Goal: Task Accomplishment & Management: Manage account settings

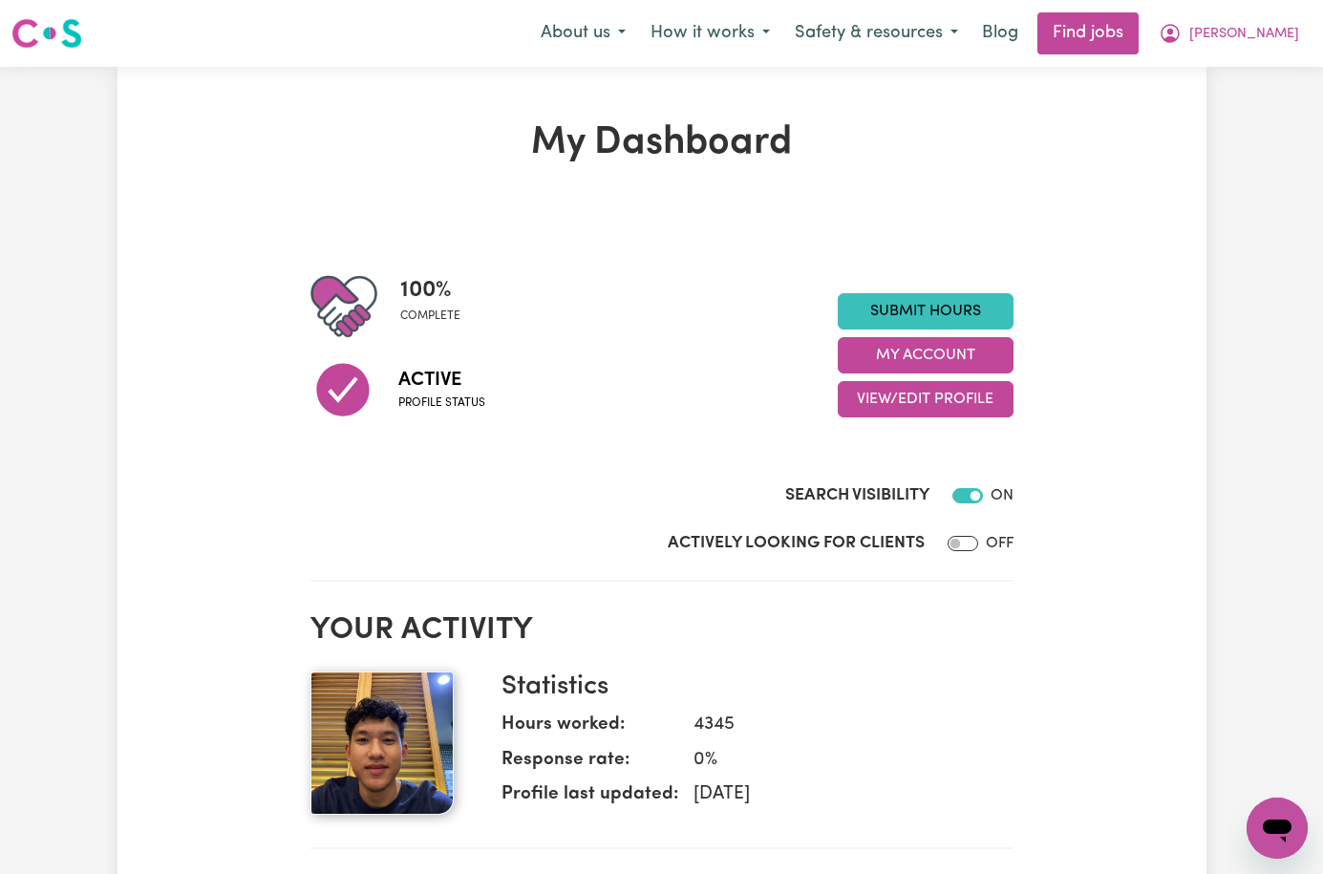
click at [665, 459] on div "Search Visibility ON" at bounding box center [661, 477] width 703 height 78
click at [1264, 44] on span "[PERSON_NAME]" at bounding box center [1244, 34] width 110 height 21
click at [1235, 101] on link "My Dashboard" at bounding box center [1235, 110] width 151 height 36
click at [1230, 102] on link "My Dashboard" at bounding box center [1235, 110] width 151 height 36
click at [1228, 105] on link "My Dashboard" at bounding box center [1235, 110] width 151 height 36
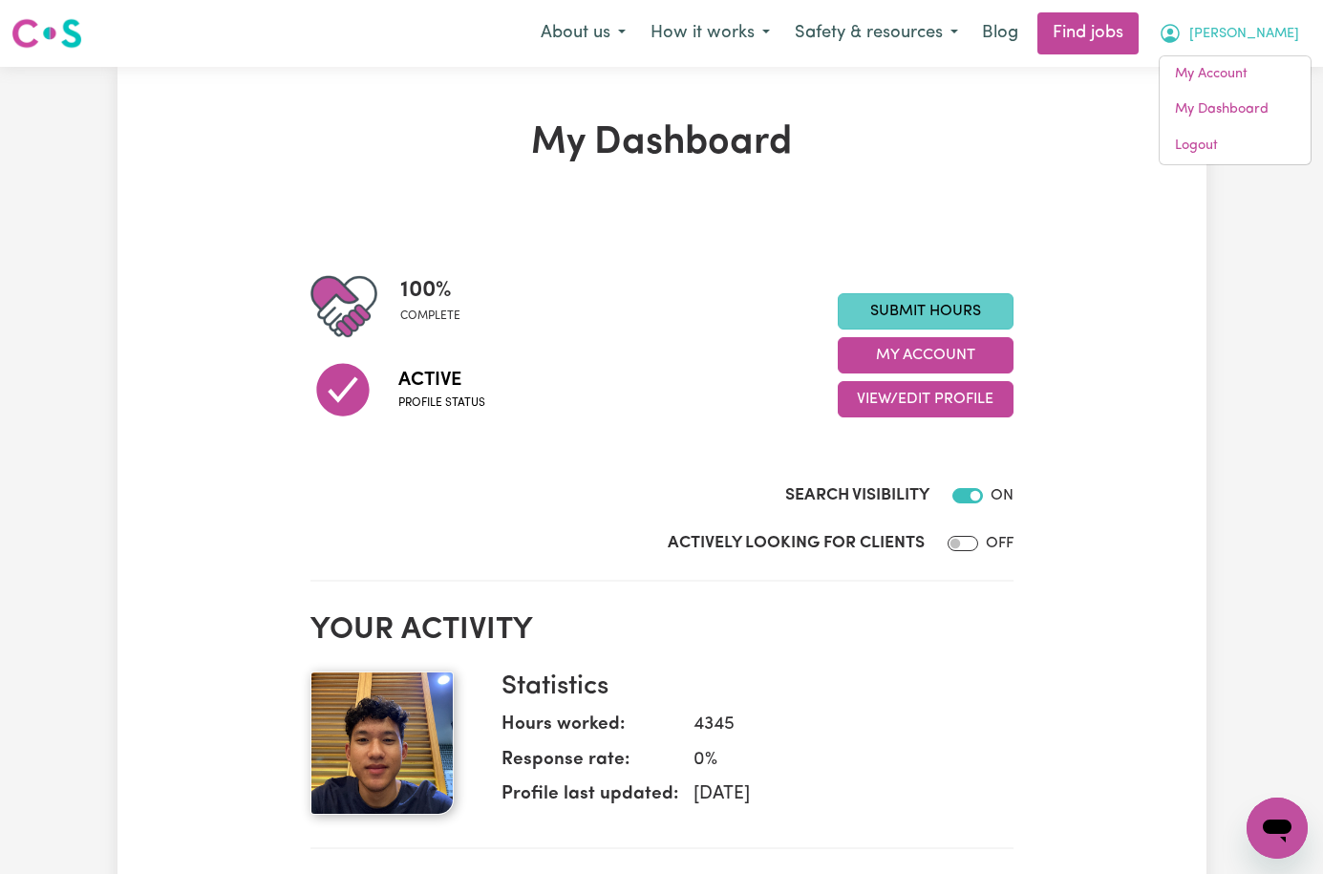
click at [975, 313] on link "Submit Hours" at bounding box center [926, 311] width 176 height 36
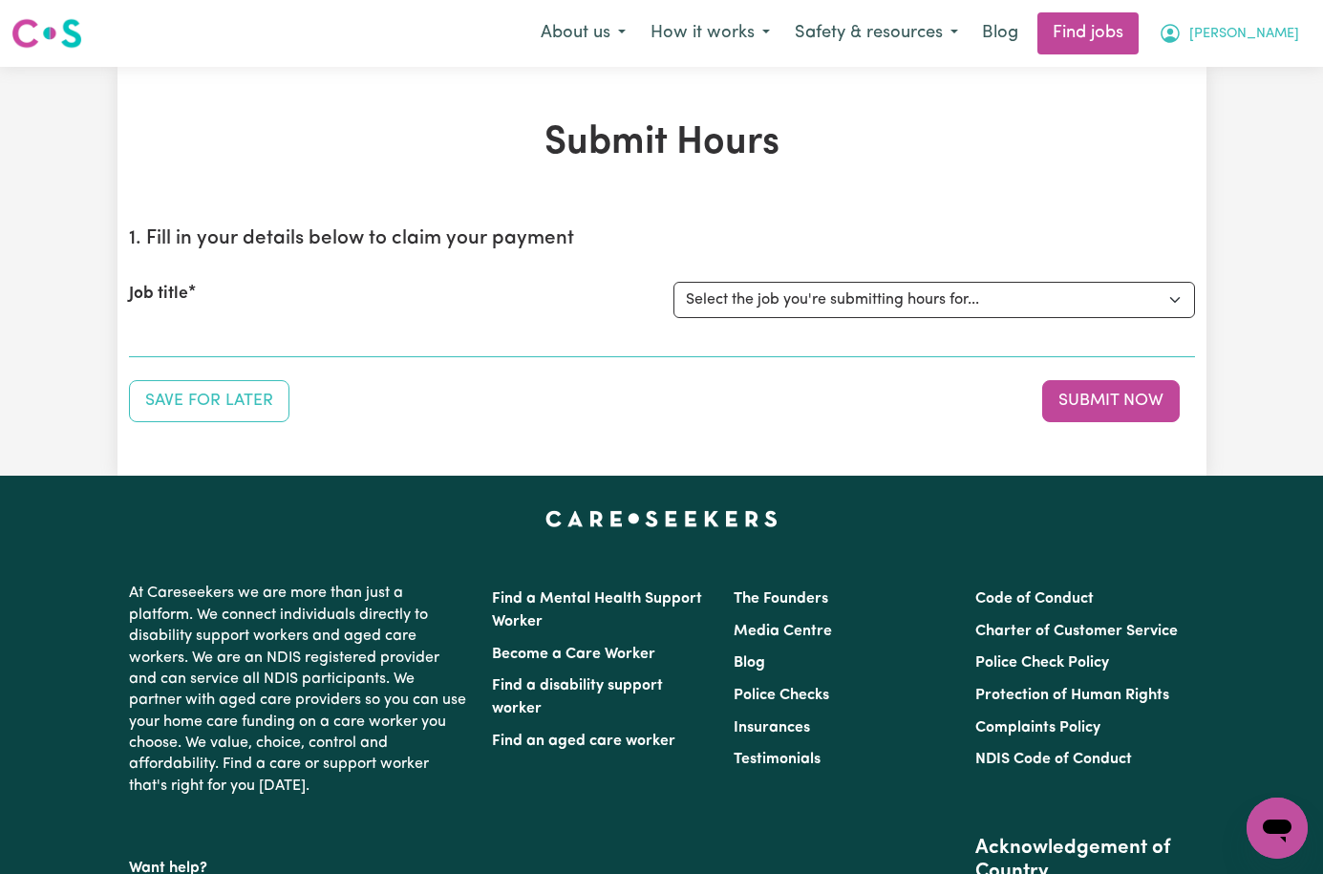
click at [1270, 40] on span "[PERSON_NAME]" at bounding box center [1244, 34] width 110 height 21
click at [1240, 104] on link "My Dashboard" at bounding box center [1235, 110] width 151 height 36
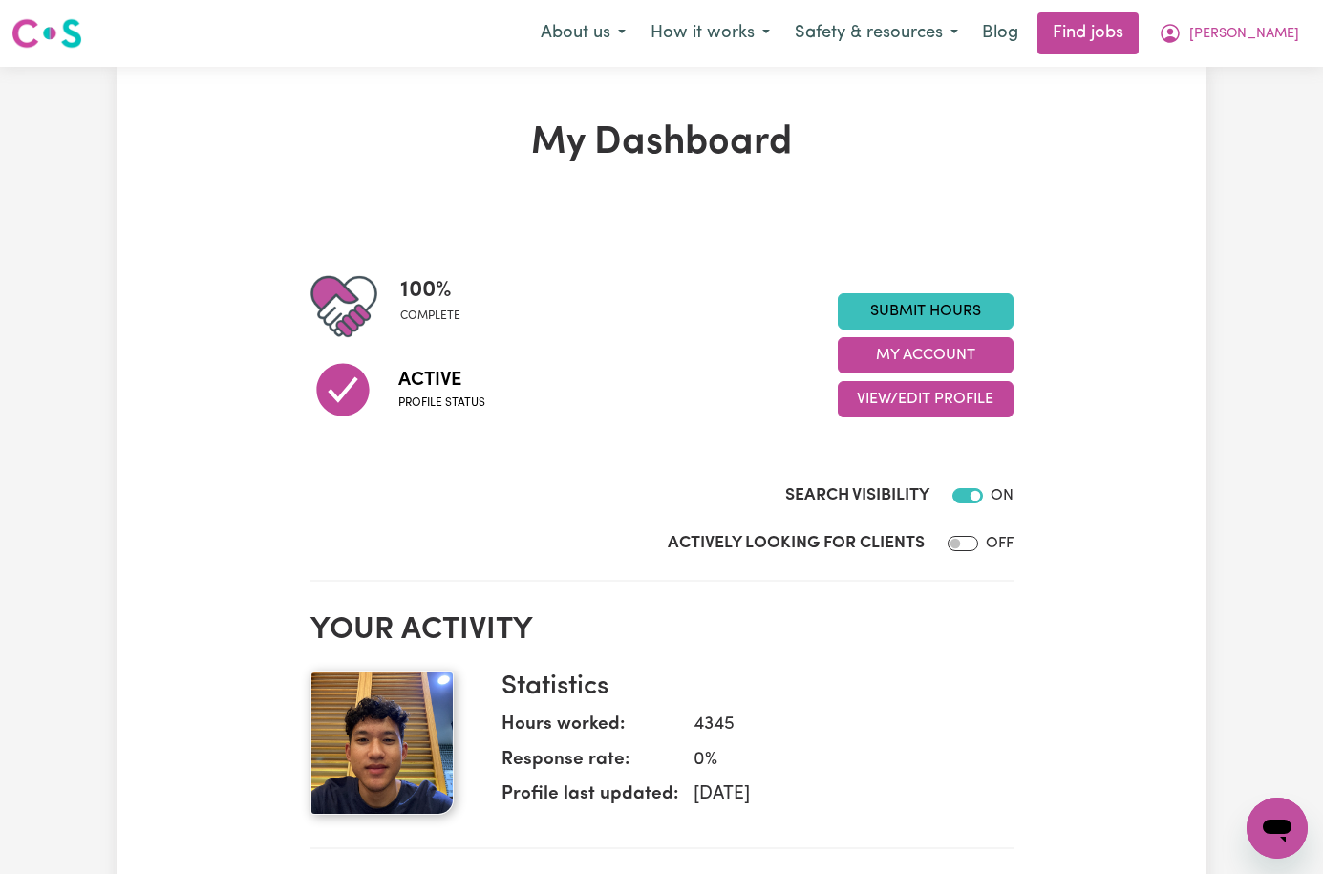
drag, startPoint x: 1088, startPoint y: 401, endPoint x: 969, endPoint y: 54, distance: 366.7
drag, startPoint x: 969, startPoint y: 54, endPoint x: 1224, endPoint y: 649, distance: 646.6
click at [1293, 32] on button "[PERSON_NAME]" at bounding box center [1228, 33] width 165 height 40
click at [1215, 115] on link "My Dashboard" at bounding box center [1235, 110] width 151 height 36
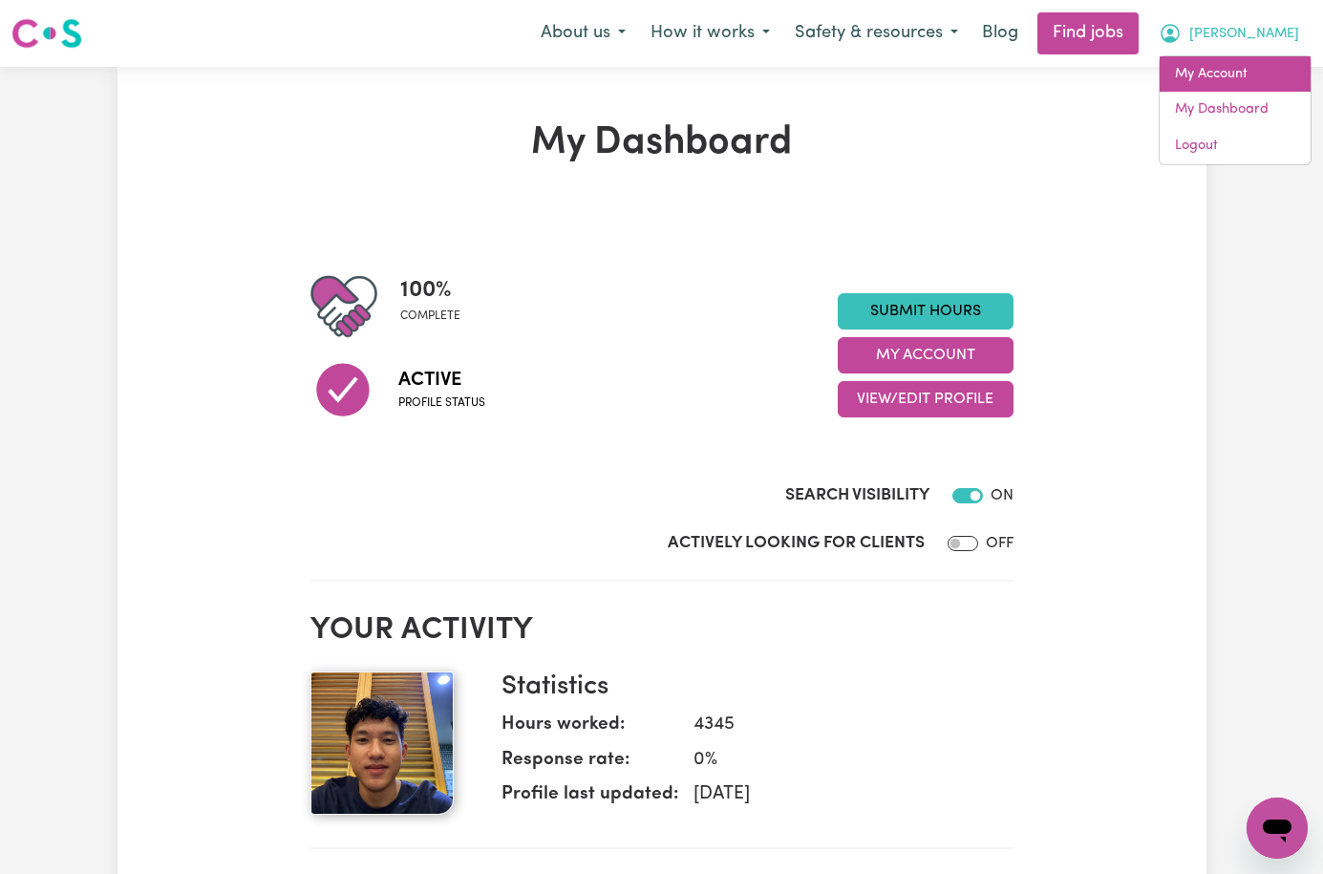
click at [1222, 82] on link "My Account" at bounding box center [1235, 74] width 151 height 36
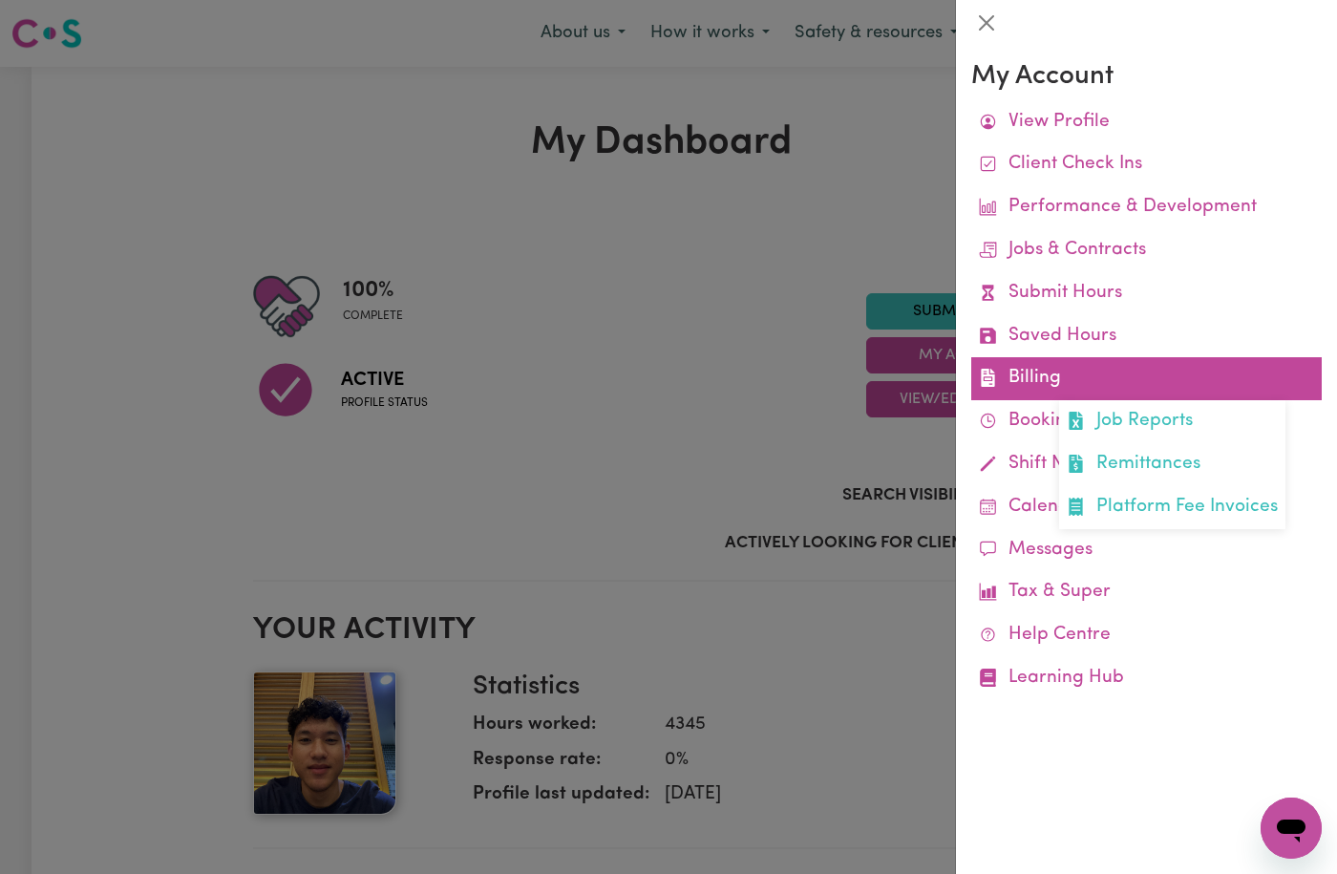
click at [1032, 382] on link "Billing Job Reports Remittances Platform Fee Invoices" at bounding box center [1146, 378] width 351 height 43
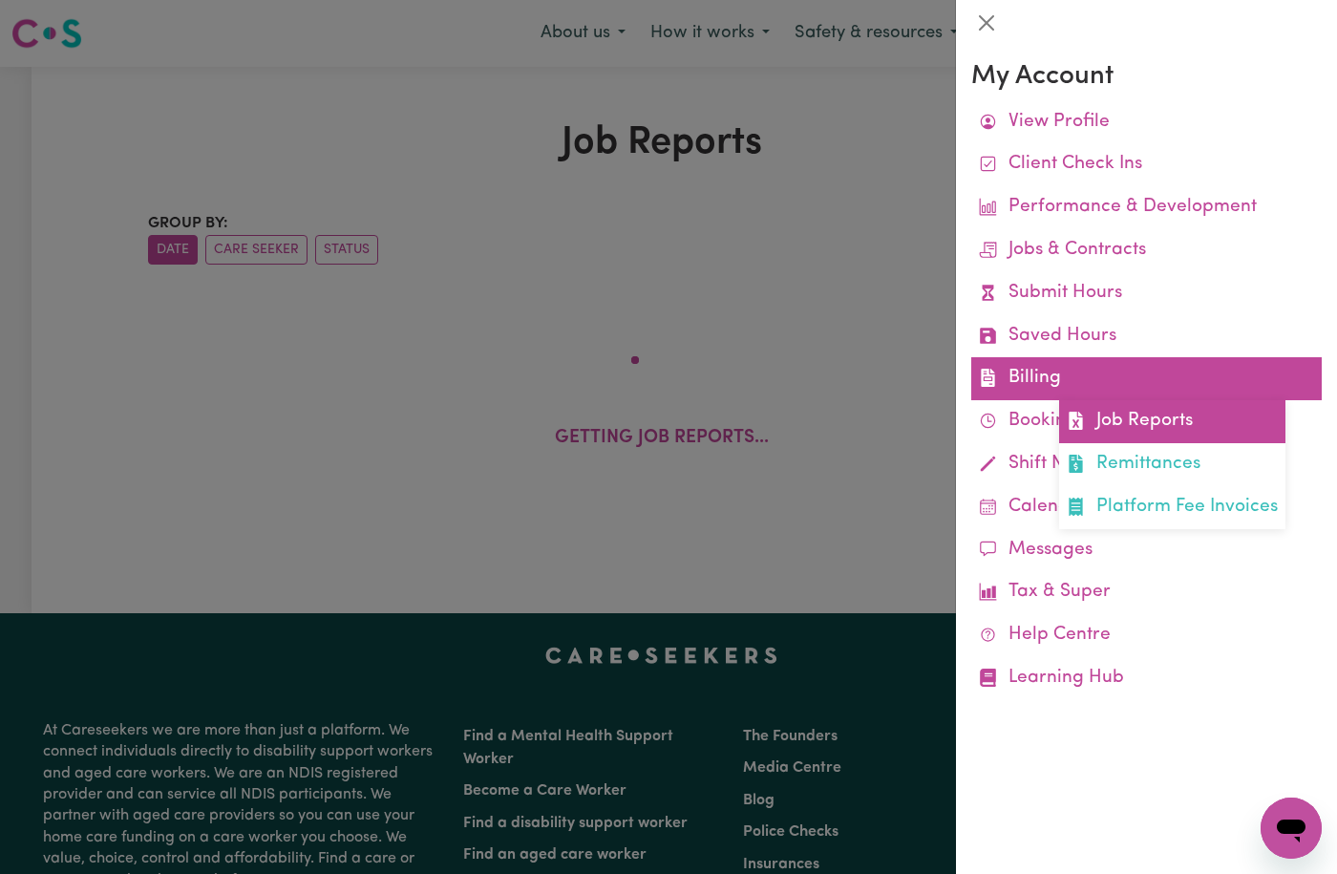
click at [1145, 428] on link "Job Reports" at bounding box center [1172, 421] width 226 height 43
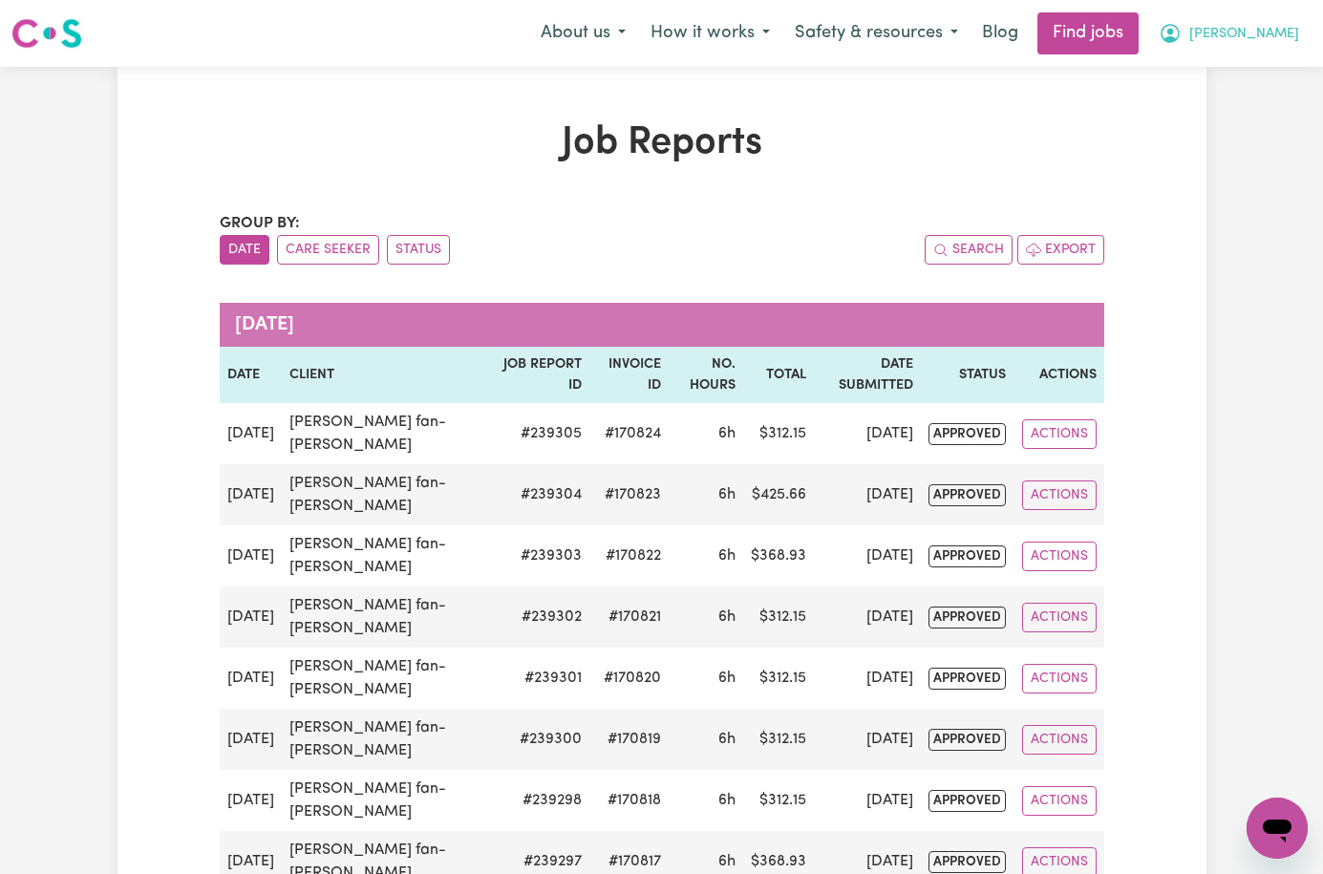
click at [1283, 34] on span "[PERSON_NAME]" at bounding box center [1244, 34] width 110 height 21
click at [1240, 115] on link "My Dashboard" at bounding box center [1235, 110] width 151 height 36
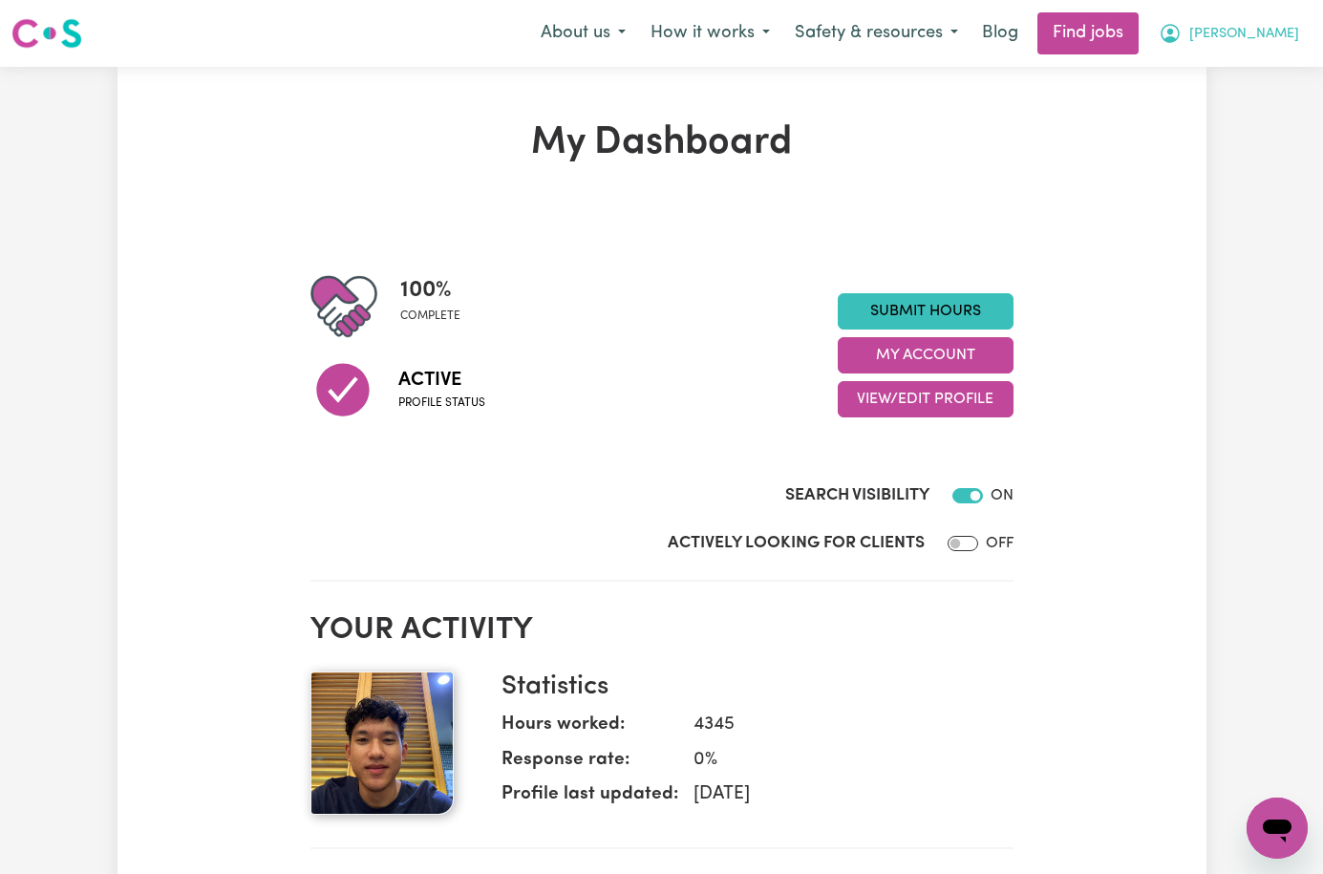
click at [1287, 29] on span "[PERSON_NAME]" at bounding box center [1244, 34] width 110 height 21
click at [1237, 71] on link "My Account" at bounding box center [1235, 74] width 151 height 36
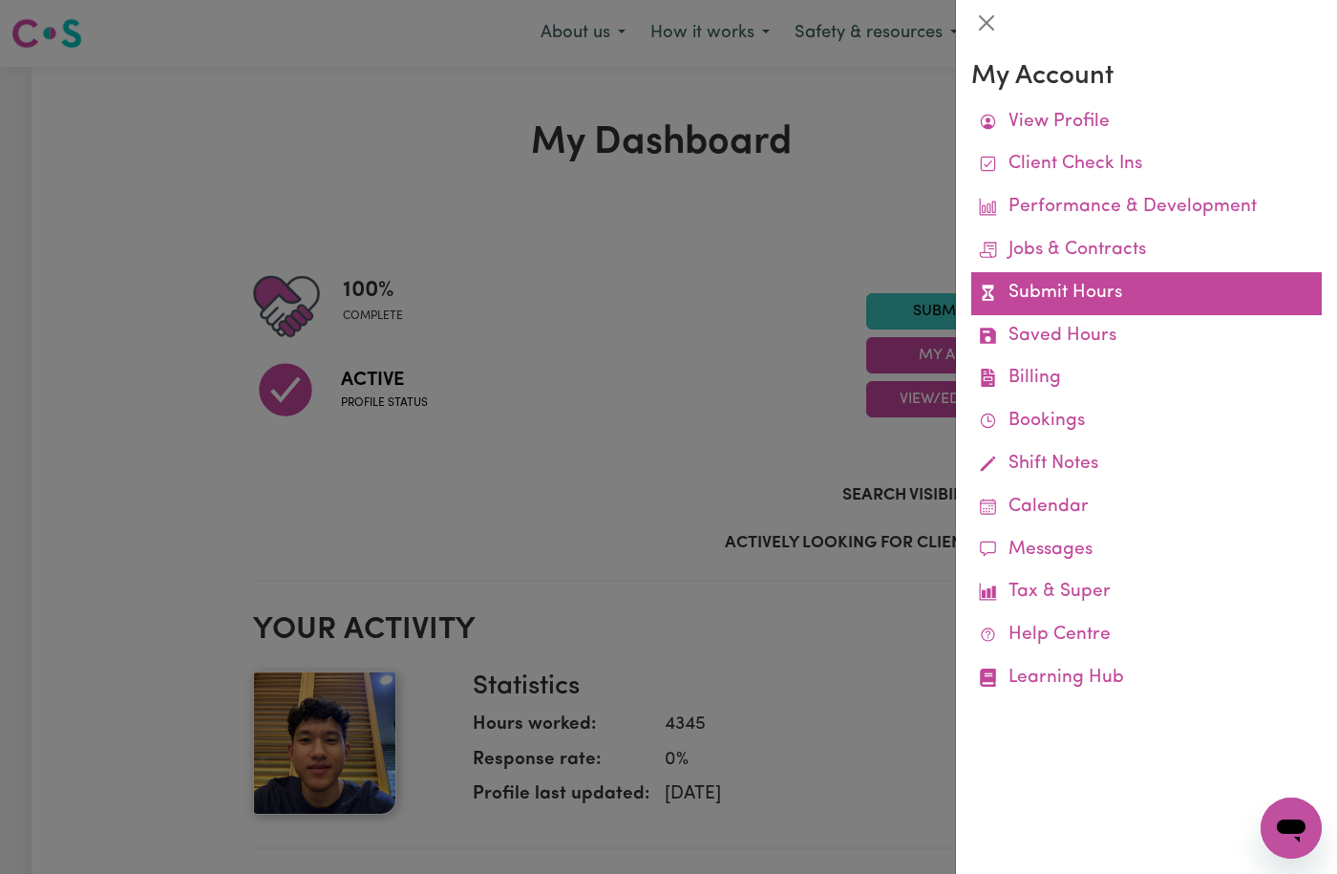
click at [1106, 303] on link "Submit Hours" at bounding box center [1146, 293] width 351 height 43
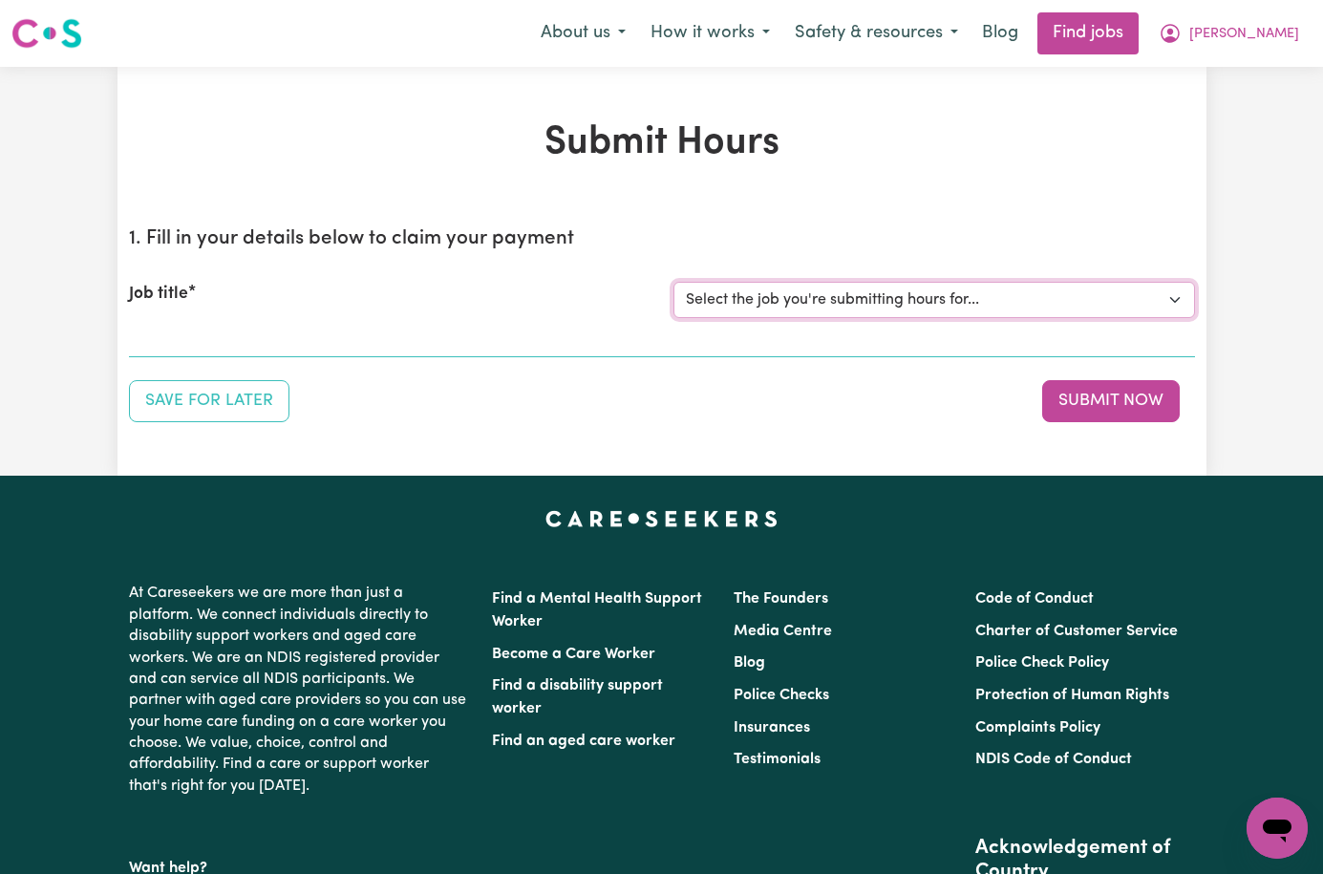
click at [1195, 301] on select "Select the job you're submitting hours for... [[PERSON_NAME] fan-[PERSON_NAME]]…" at bounding box center [934, 300] width 522 height 36
select select "4549"
click at [673, 282] on select "Select the job you're submitting hours for... [[PERSON_NAME] fan-[PERSON_NAME]]…" at bounding box center [934, 300] width 522 height 36
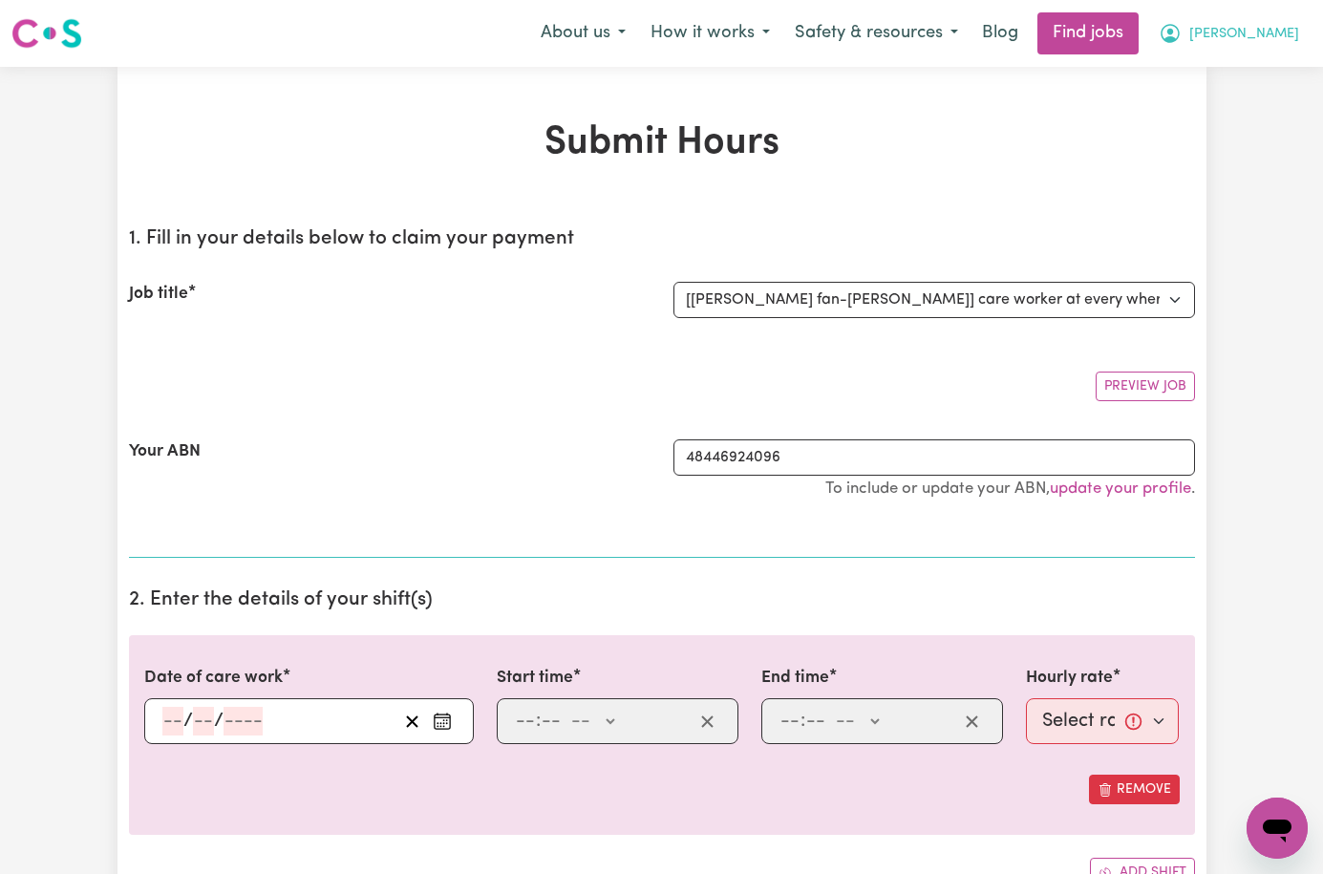
click at [1287, 34] on span "[PERSON_NAME]" at bounding box center [1244, 34] width 110 height 21
click at [1248, 76] on link "My Account" at bounding box center [1235, 74] width 151 height 36
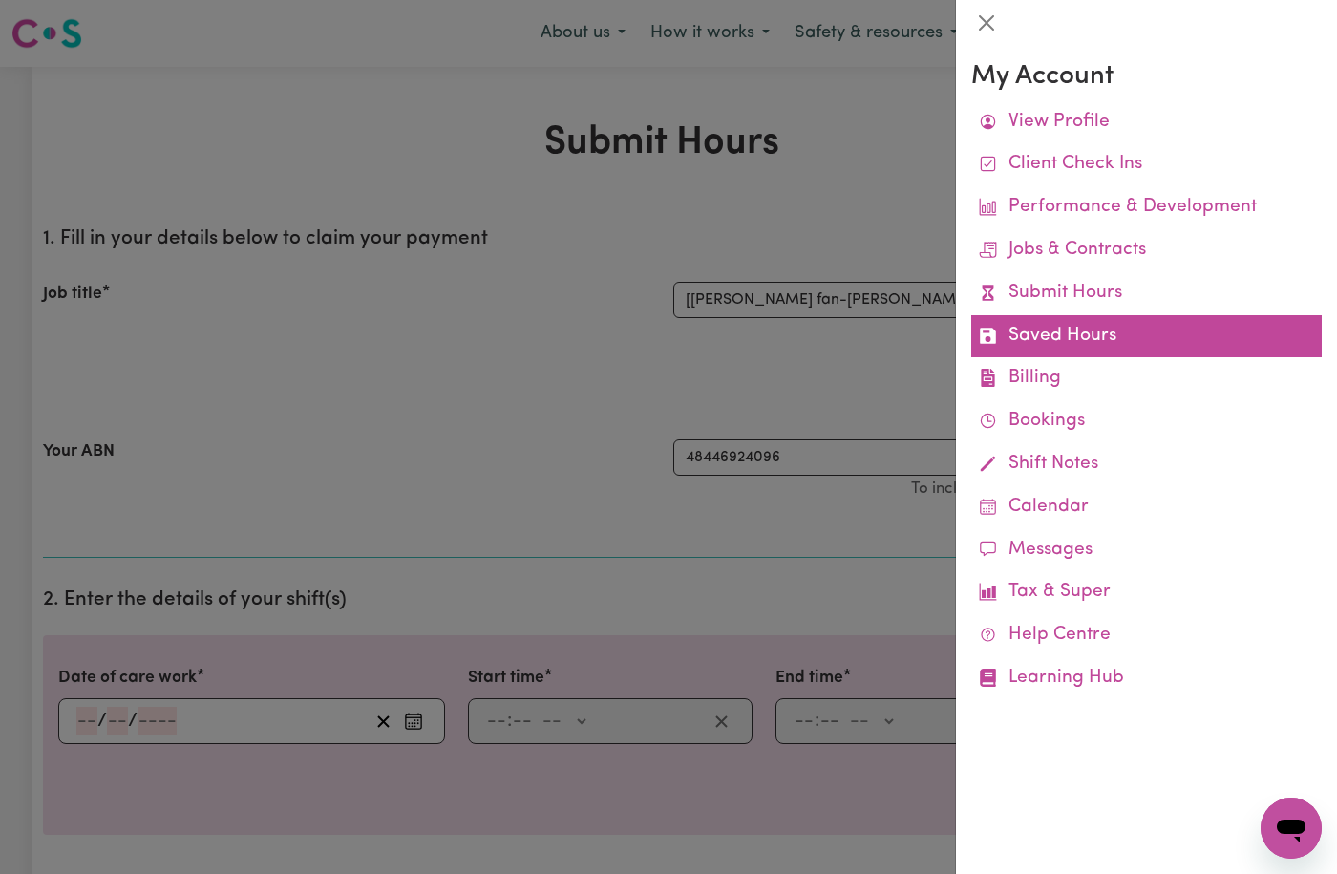
click at [1139, 332] on link "Saved Hours" at bounding box center [1146, 336] width 351 height 43
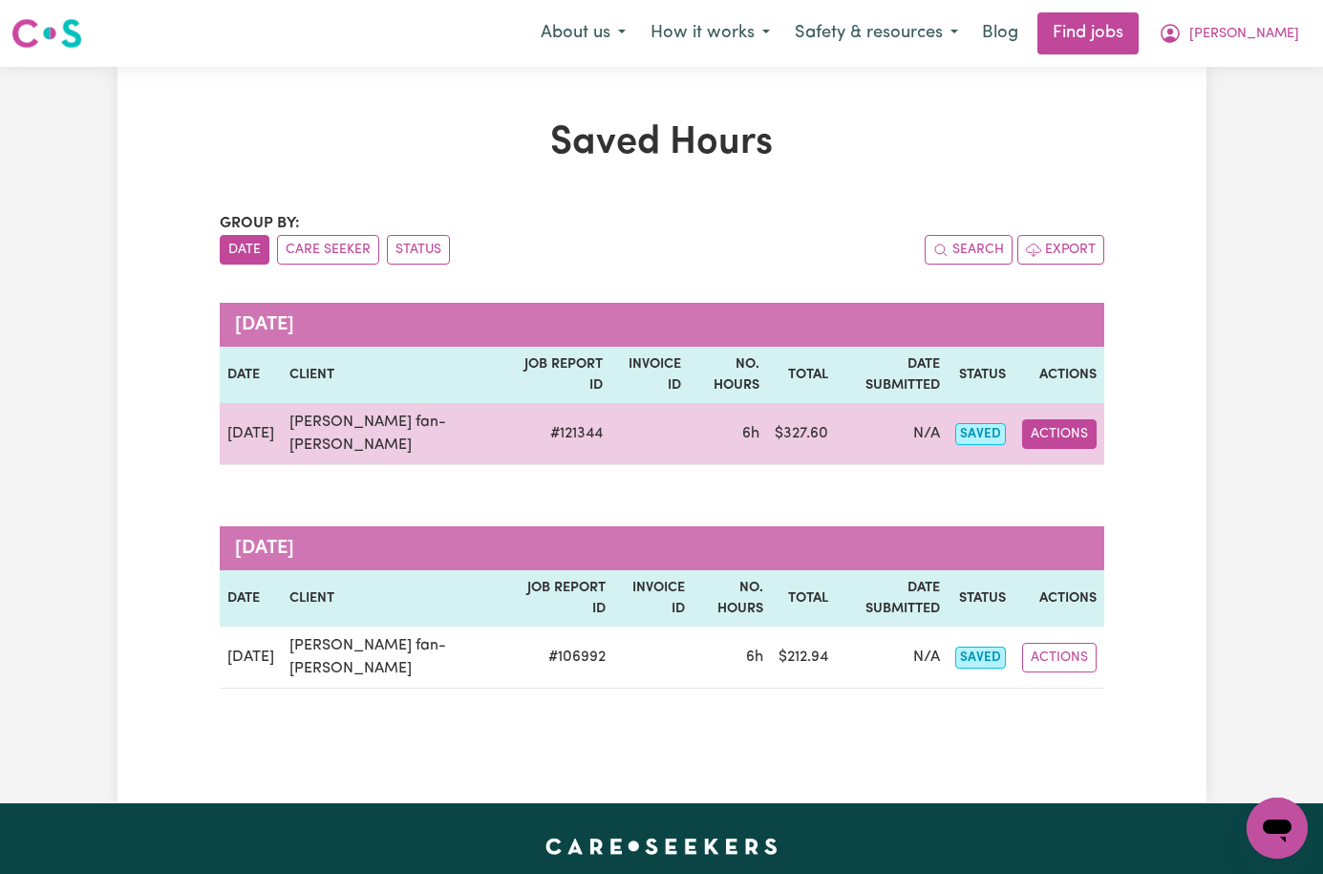
click at [1097, 419] on button "Actions" at bounding box center [1059, 434] width 75 height 30
click at [1169, 459] on link "View Job Report" at bounding box center [1124, 478] width 163 height 38
select select "pm"
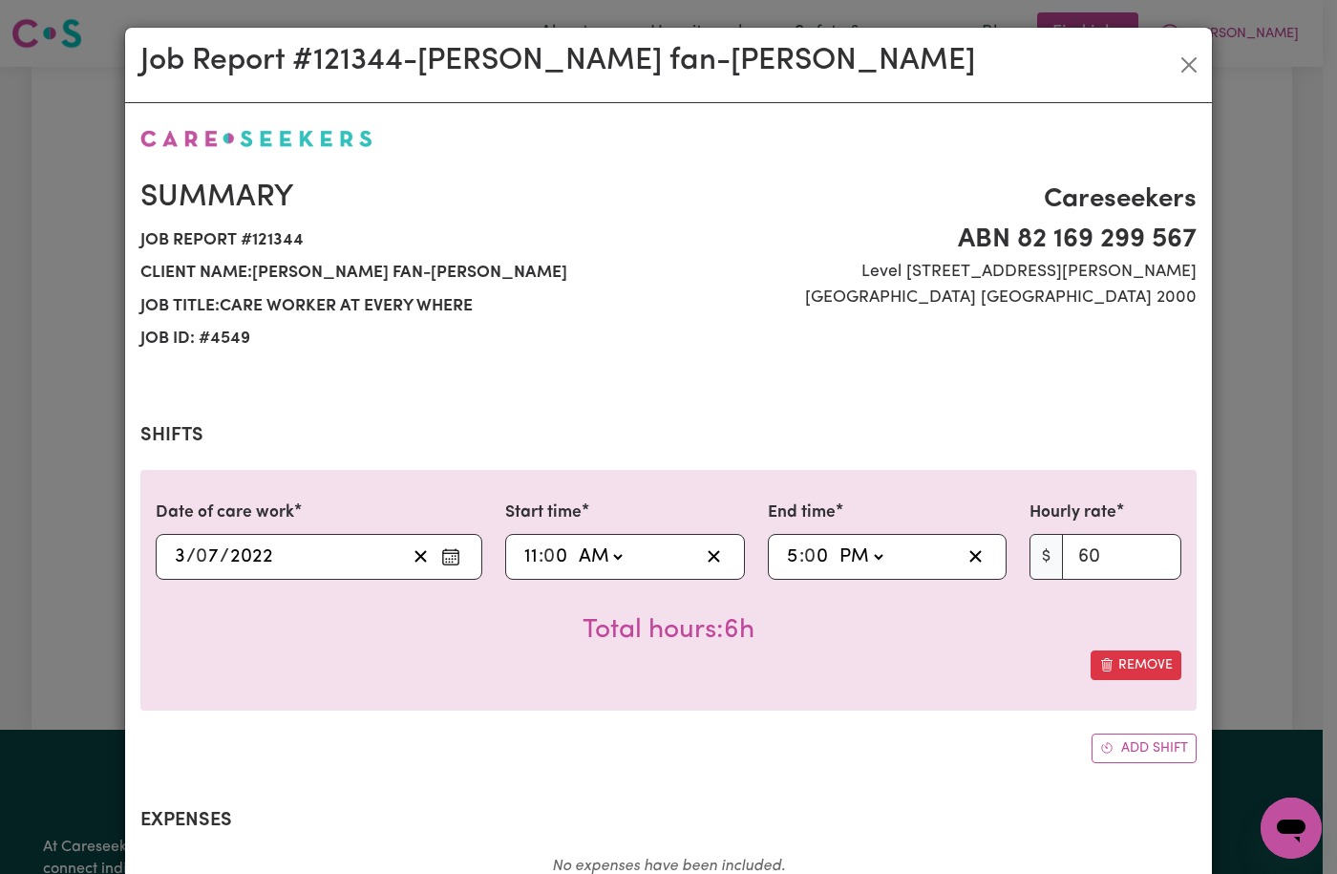
select select "57.17-Weekday"
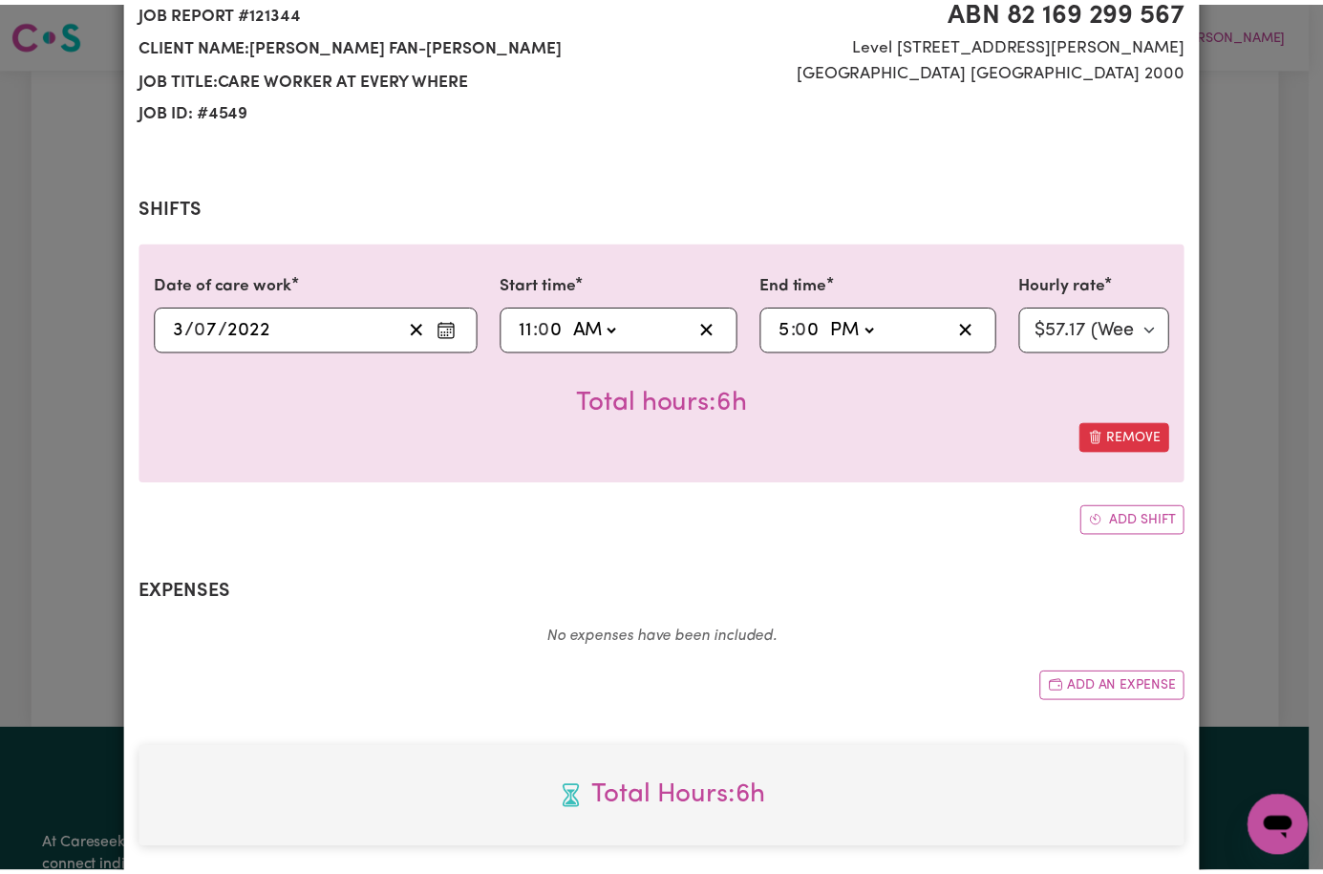
scroll to position [343, 0]
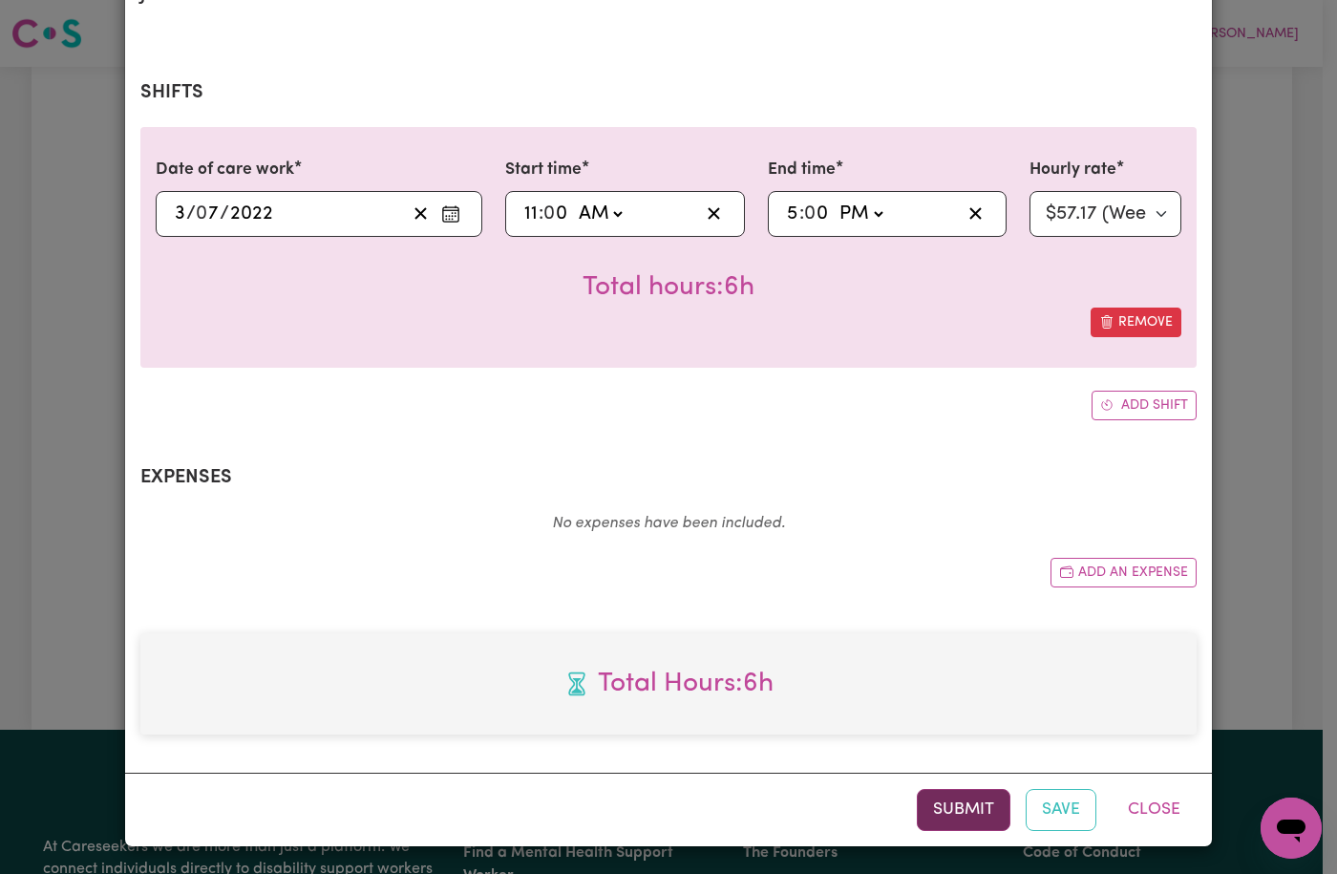
click at [955, 813] on button "Submit" at bounding box center [964, 810] width 94 height 42
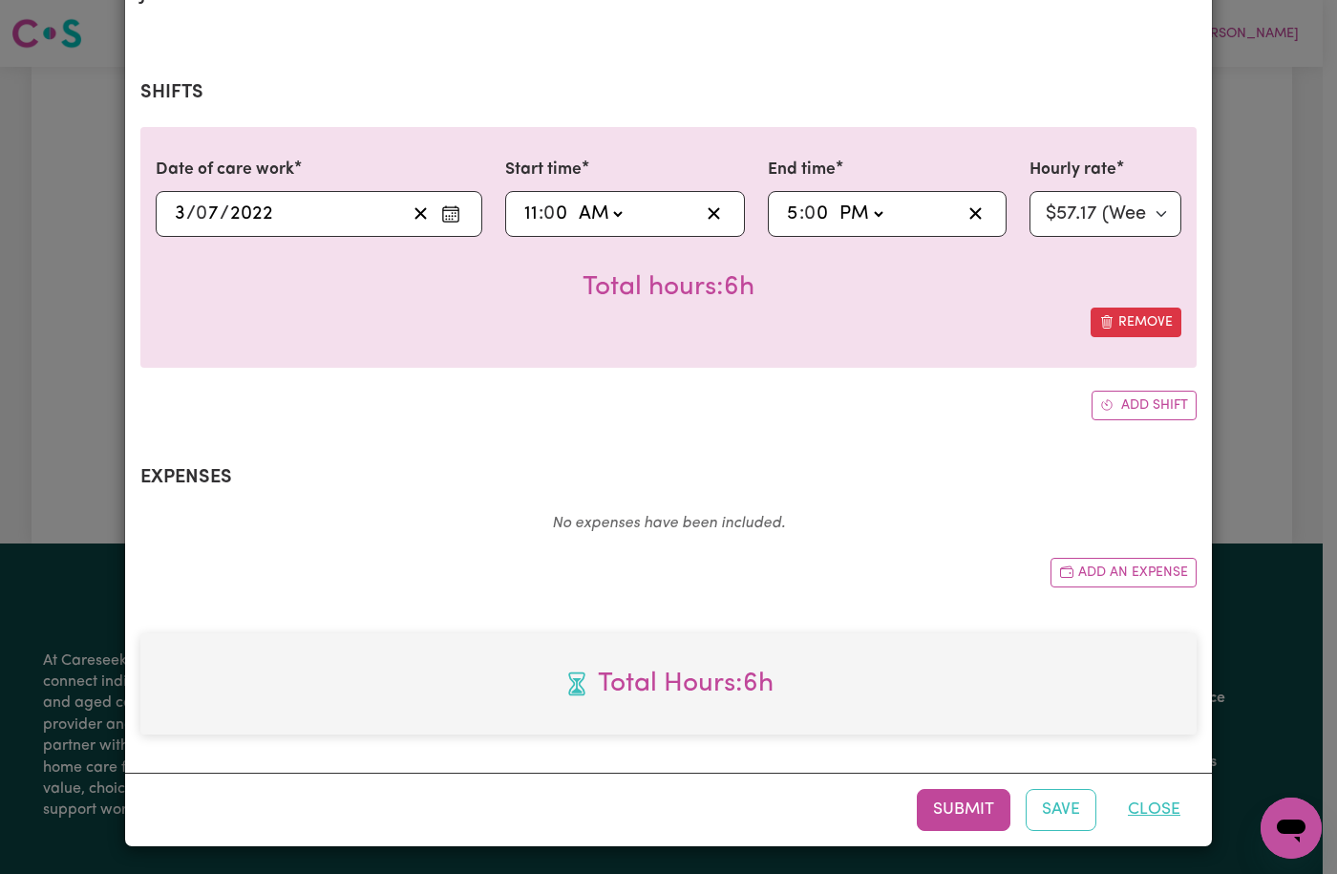
click at [1138, 814] on button "Close" at bounding box center [1154, 810] width 85 height 42
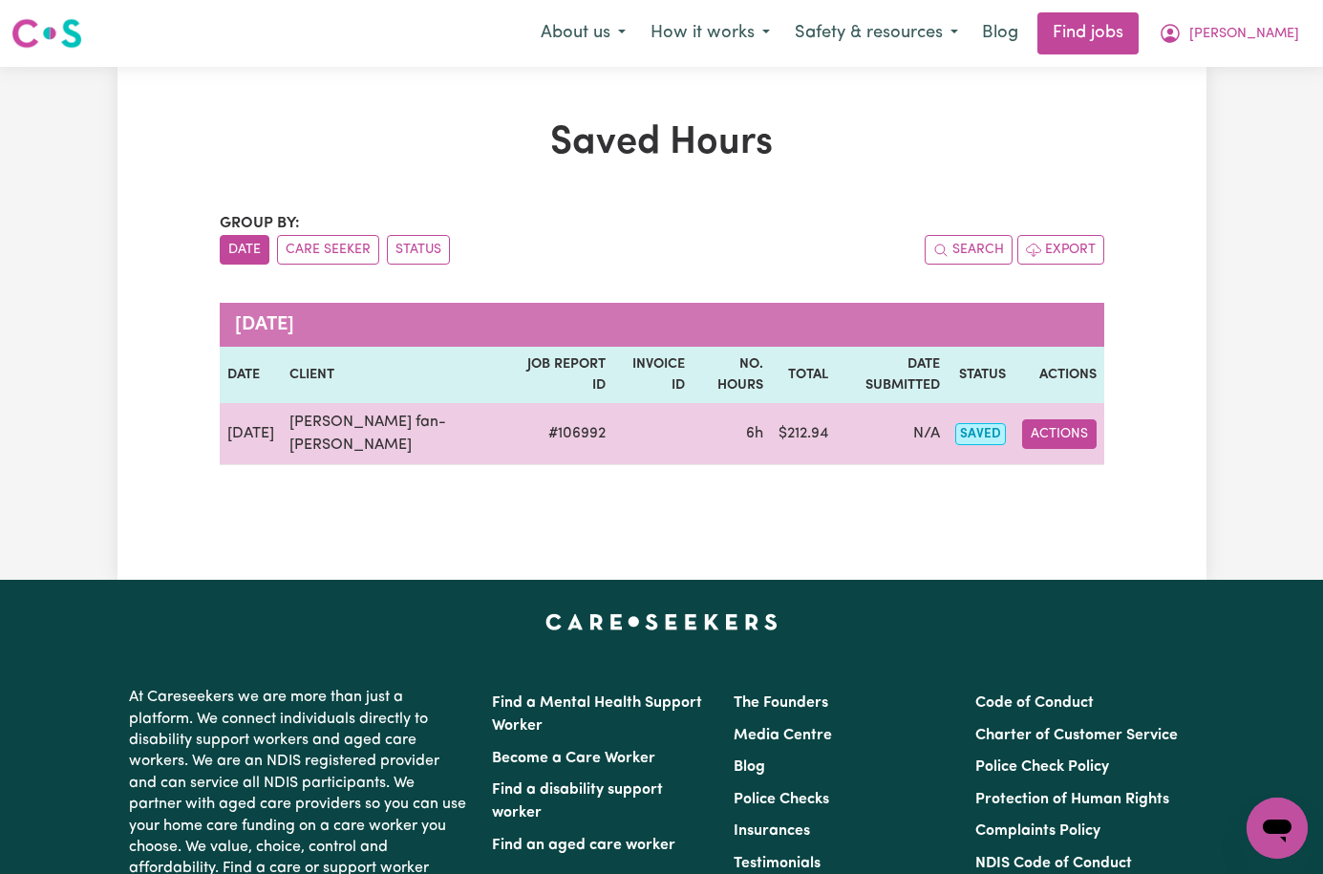
click at [1097, 419] on button "Actions" at bounding box center [1059, 434] width 75 height 30
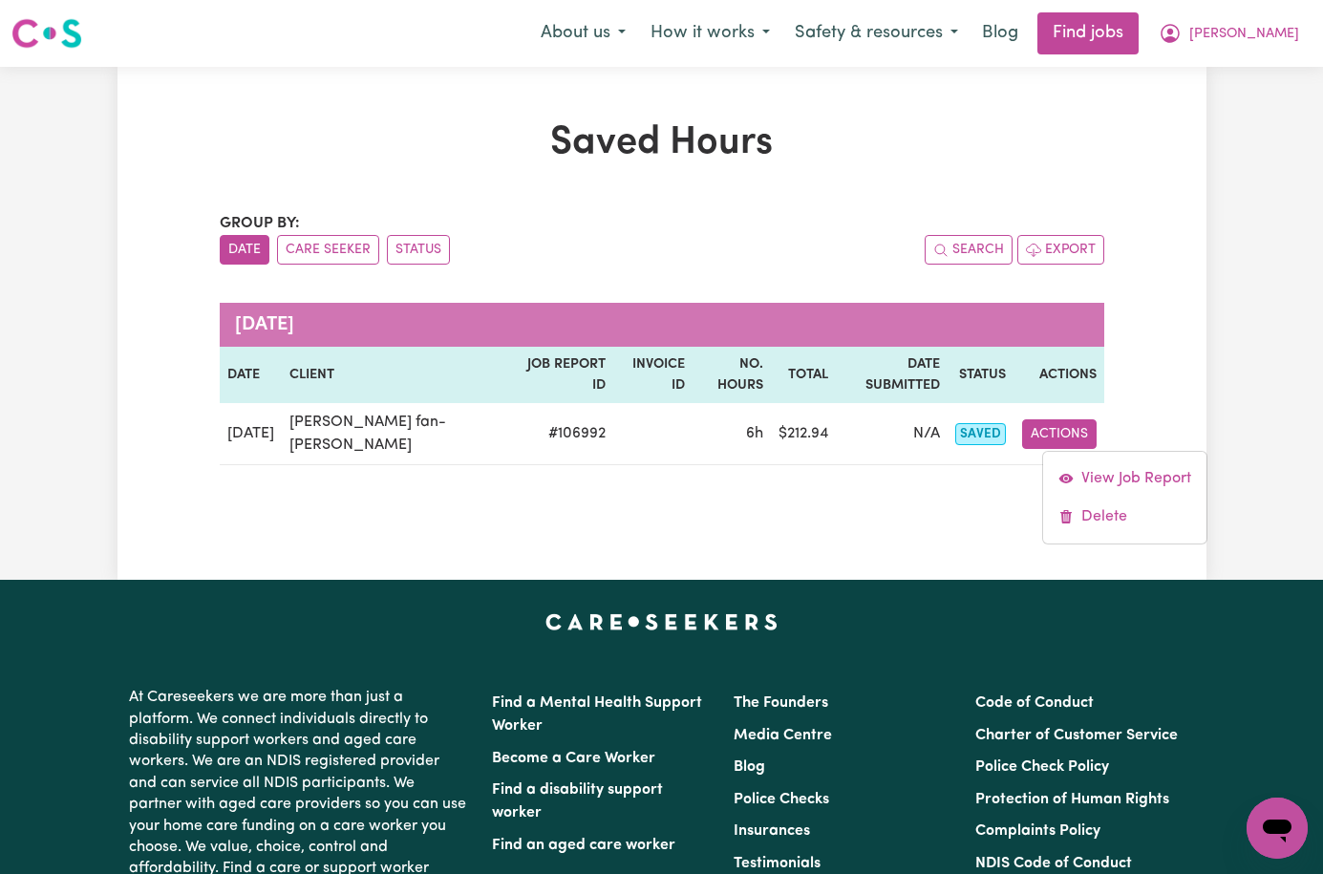
click at [664, 483] on div "Saved Hours Group by: Date Care Seeker Status Search Export [DATE] Date Client …" at bounding box center [661, 323] width 907 height 406
click at [1259, 33] on span "[PERSON_NAME]" at bounding box center [1244, 34] width 110 height 21
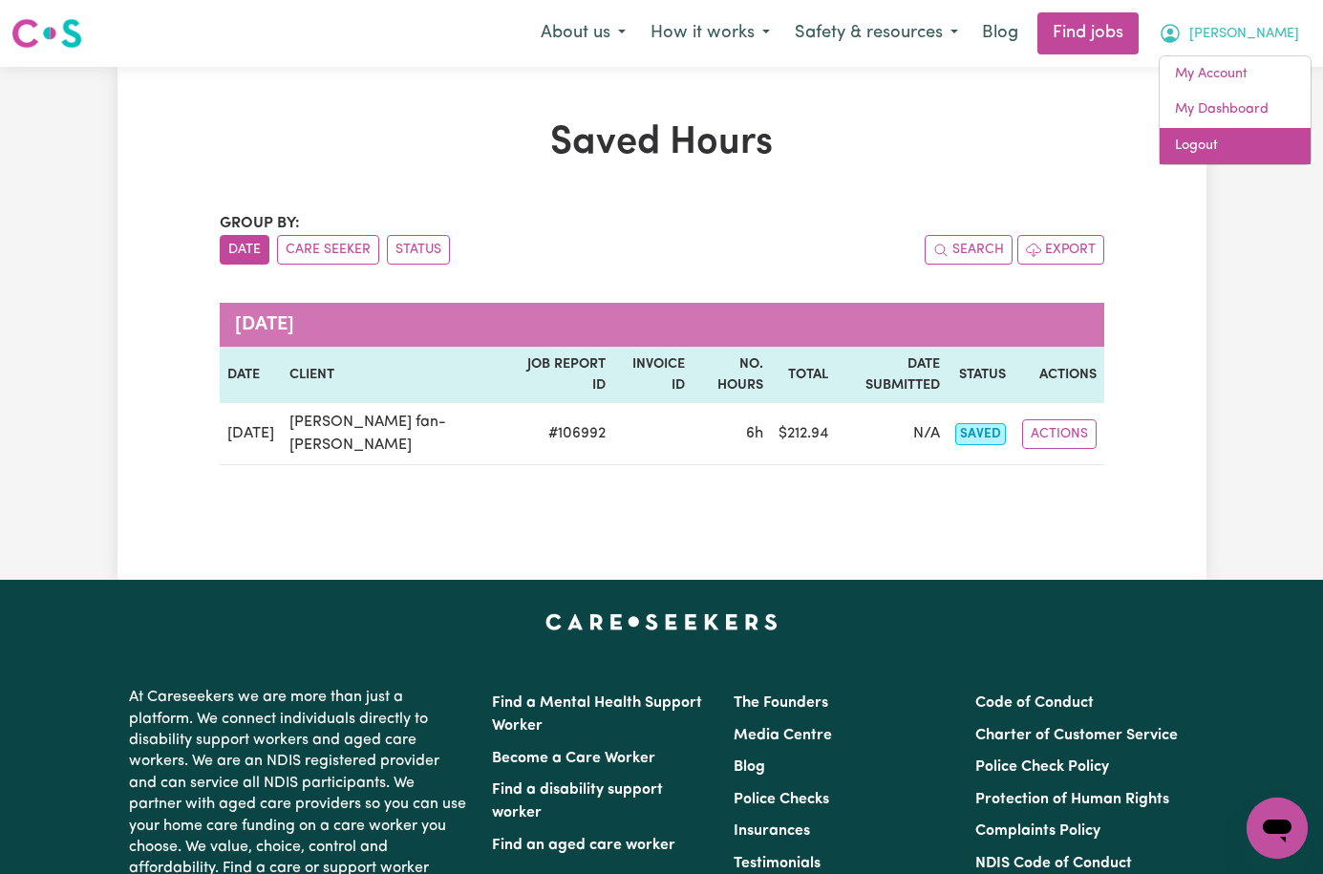
click at [1231, 148] on link "Logout" at bounding box center [1235, 146] width 151 height 36
